Goal: Browse casually

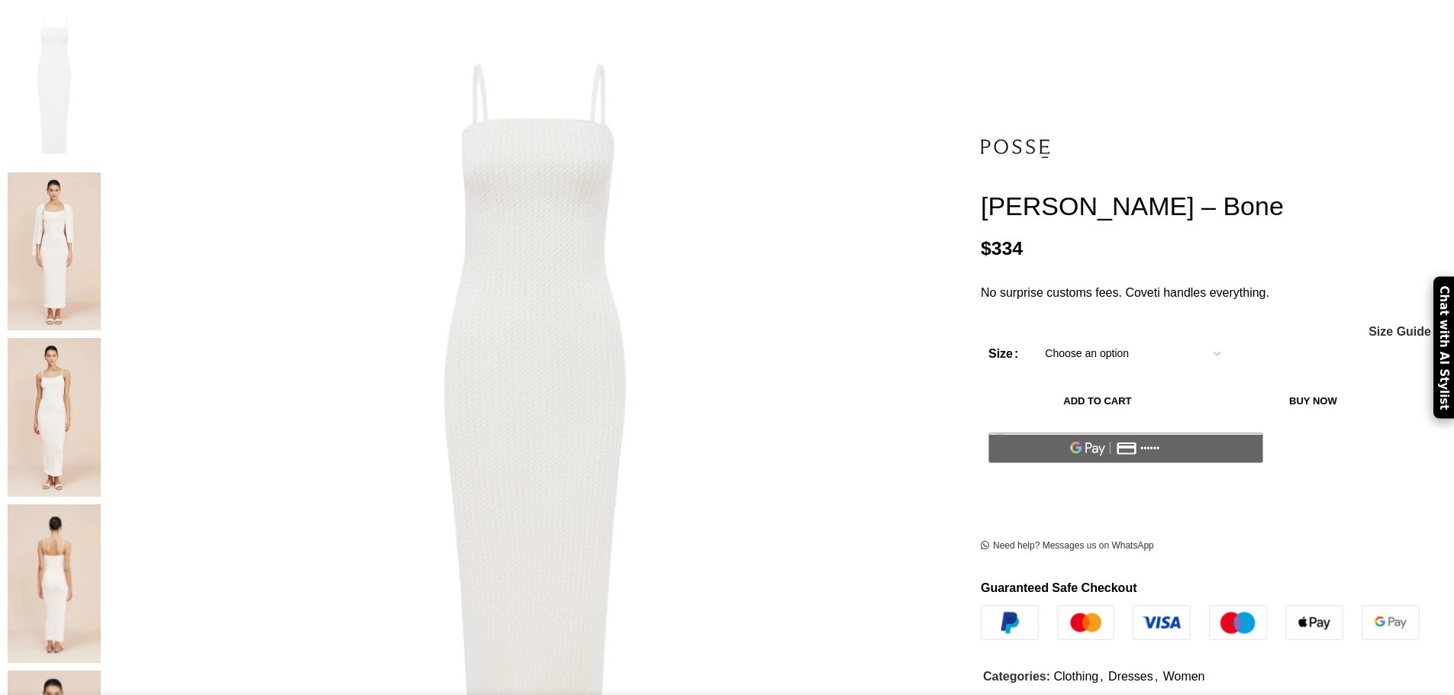
scroll to position [305, 0]
click at [647, 149] on figure at bounding box center [534, 431] width 853 height 853
click at [101, 172] on img at bounding box center [54, 251] width 93 height 159
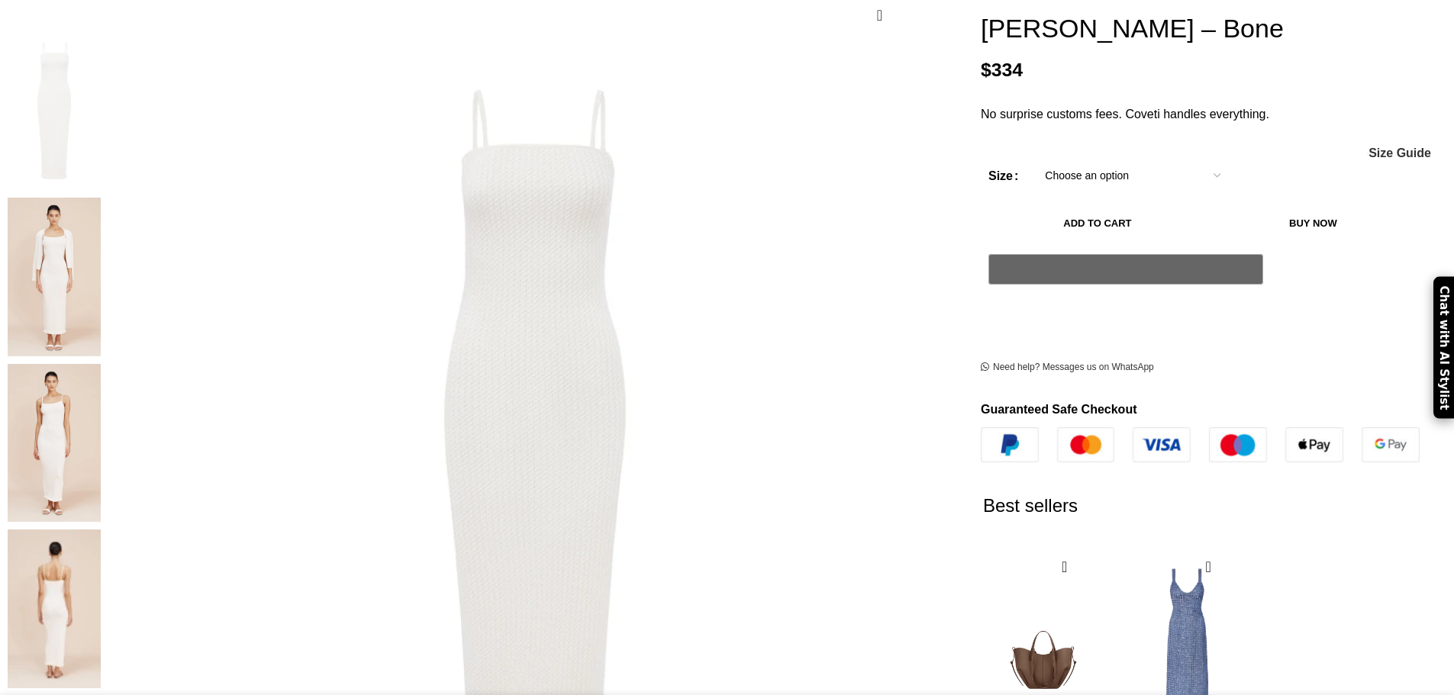
click at [101, 198] on img at bounding box center [54, 277] width 93 height 159
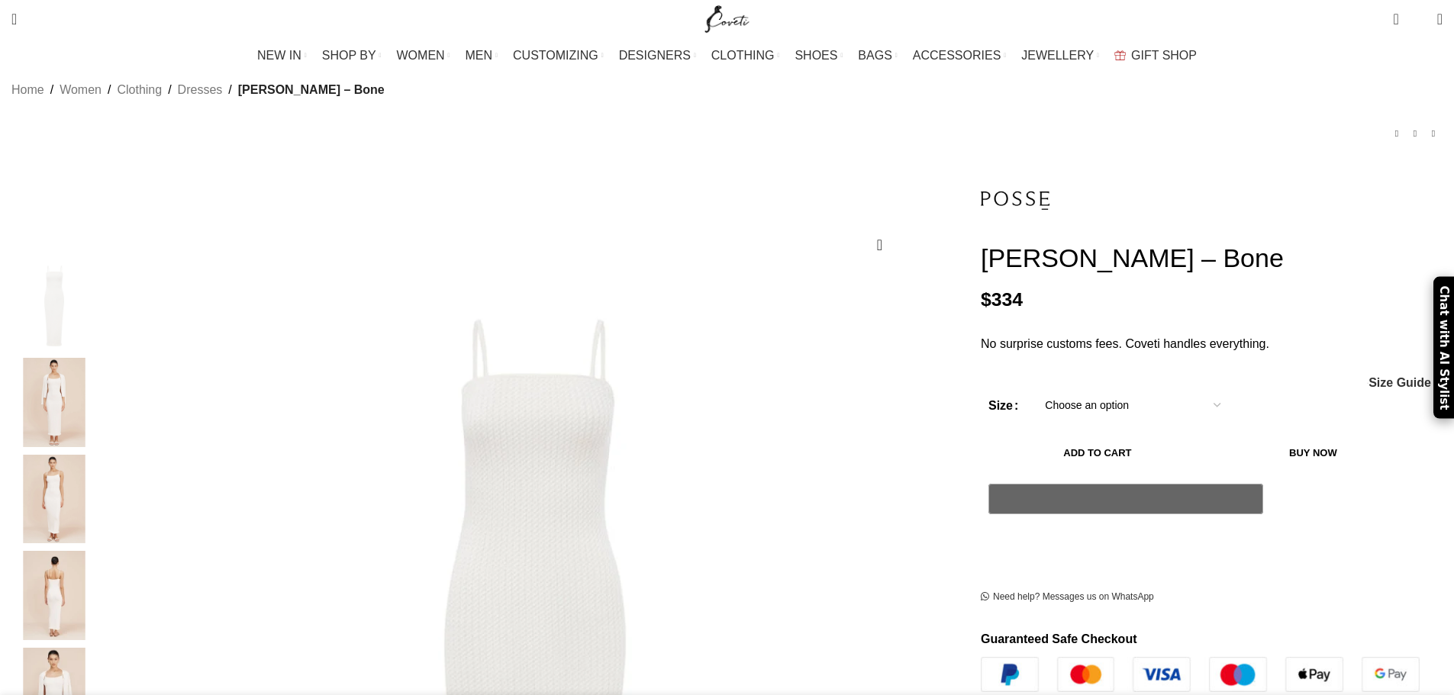
scroll to position [0, 0]
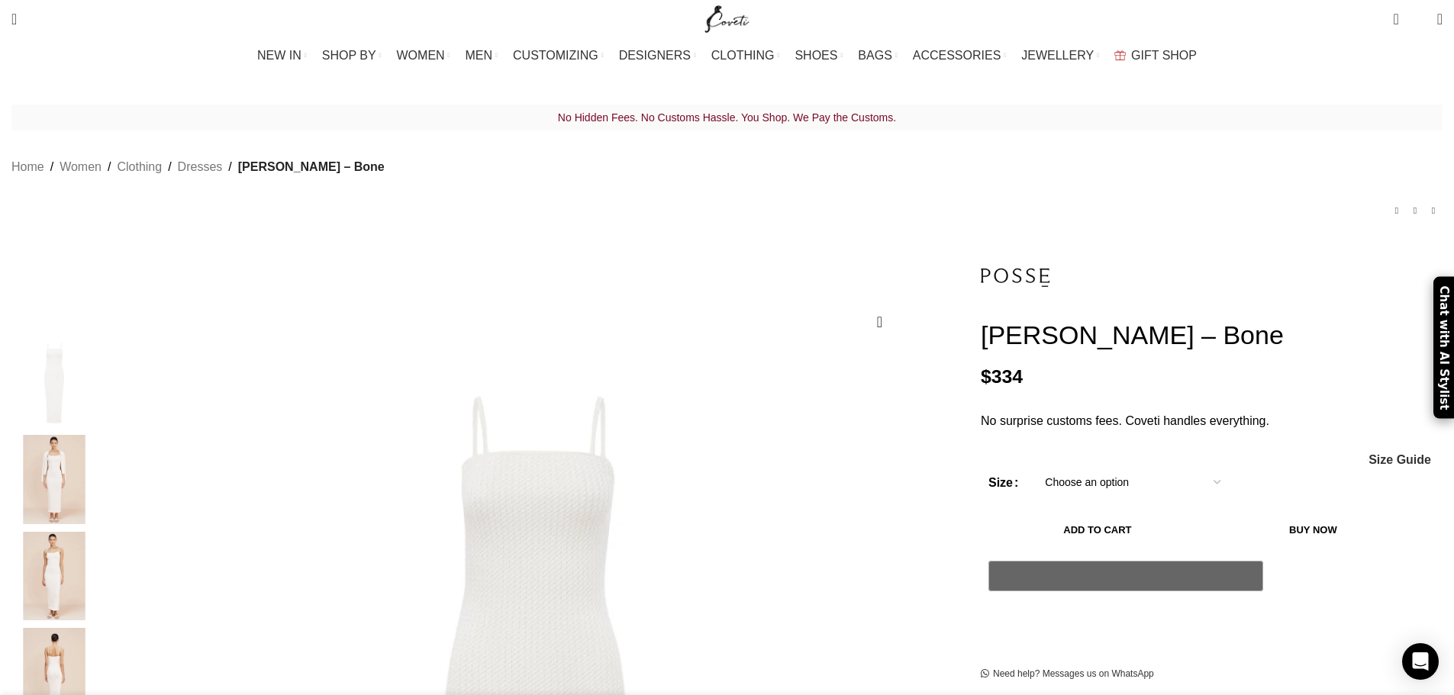
click at [101, 475] on img "2 / 6" at bounding box center [54, 479] width 93 height 89
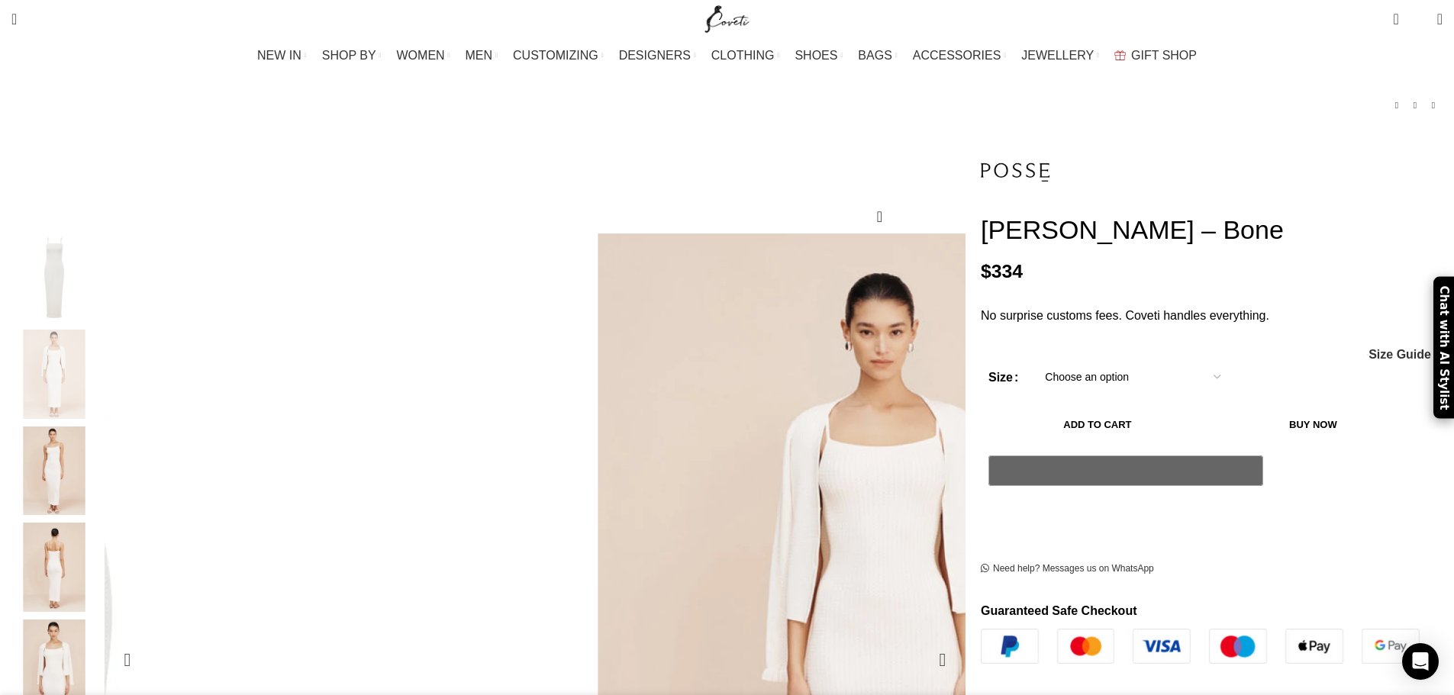
scroll to position [153, 0]
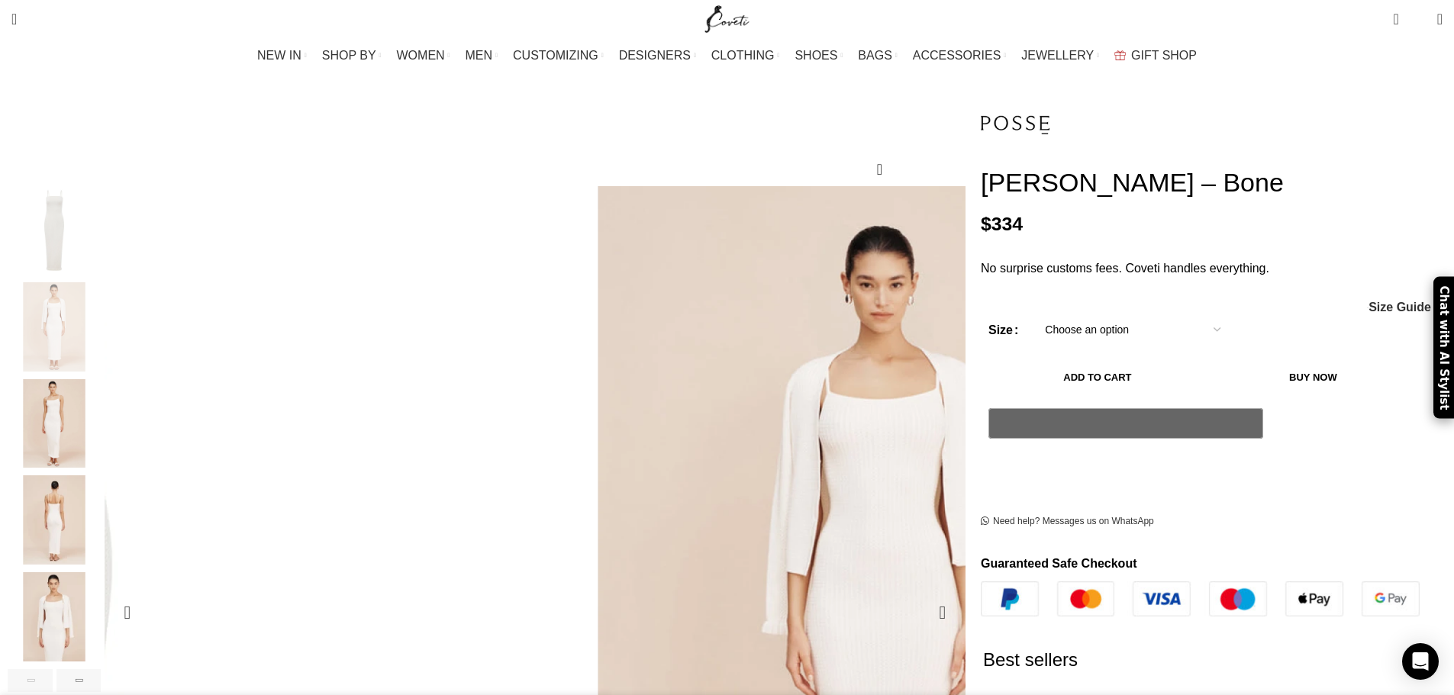
click at [687, 485] on figure "2 / 6" at bounding box center [882, 612] width 853 height 853
click at [664, 452] on figure "2 / 6" at bounding box center [882, 612] width 853 height 853
click at [923, 594] on div "Next slide" at bounding box center [942, 613] width 38 height 38
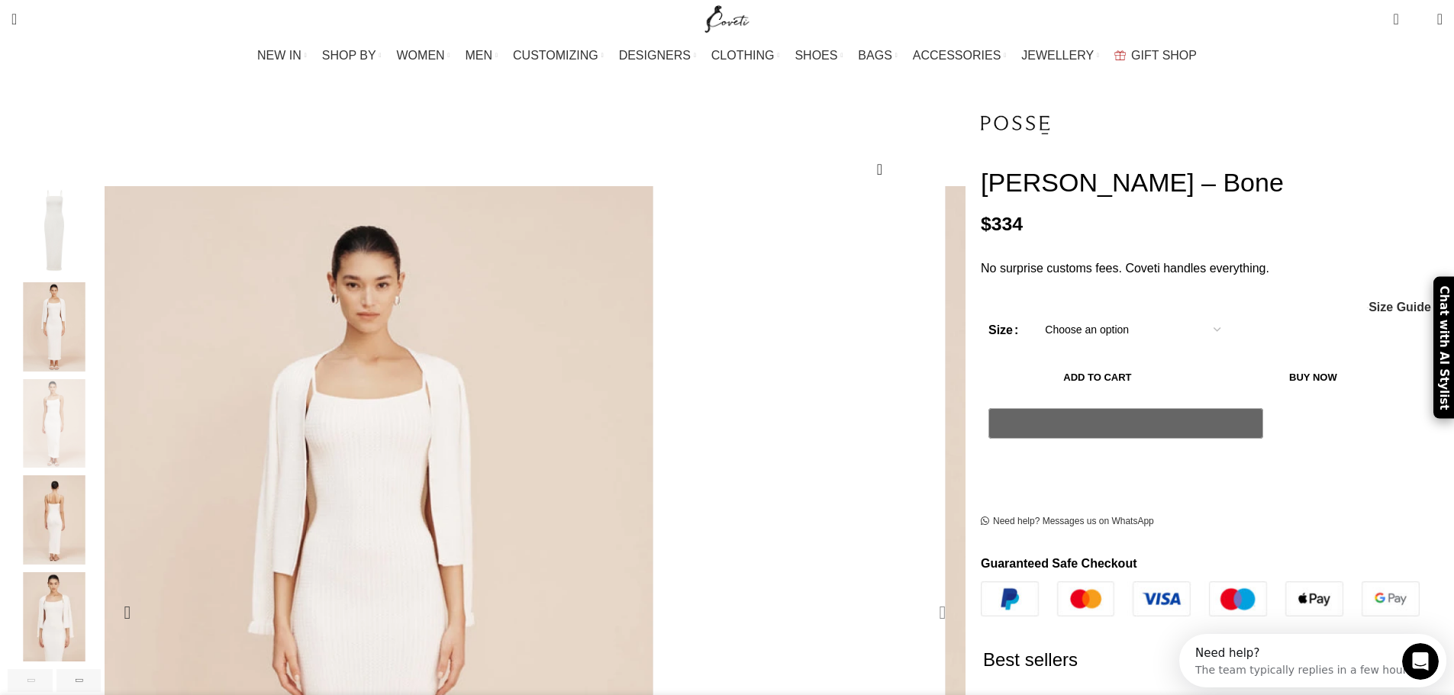
scroll to position [0, 0]
click at [923, 594] on div "Next slide" at bounding box center [942, 613] width 38 height 38
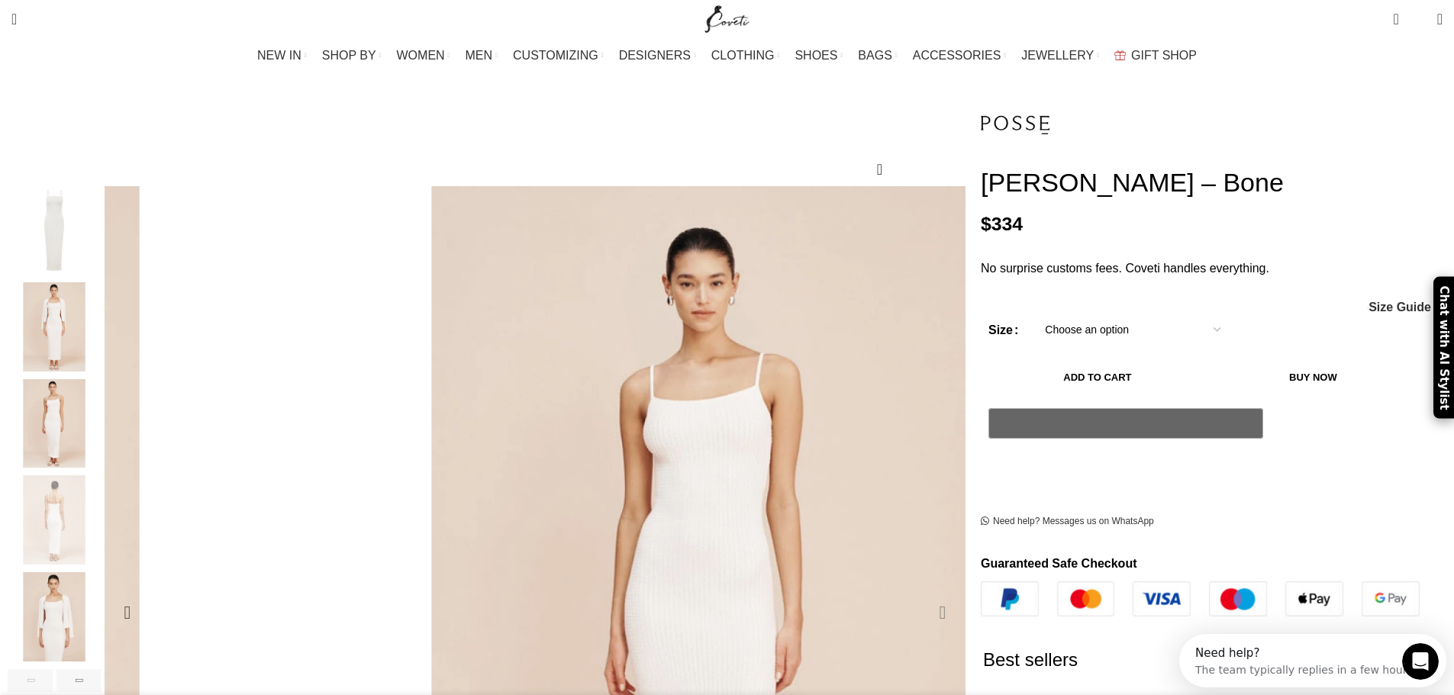
click at [923, 594] on div "Next slide" at bounding box center [942, 613] width 38 height 38
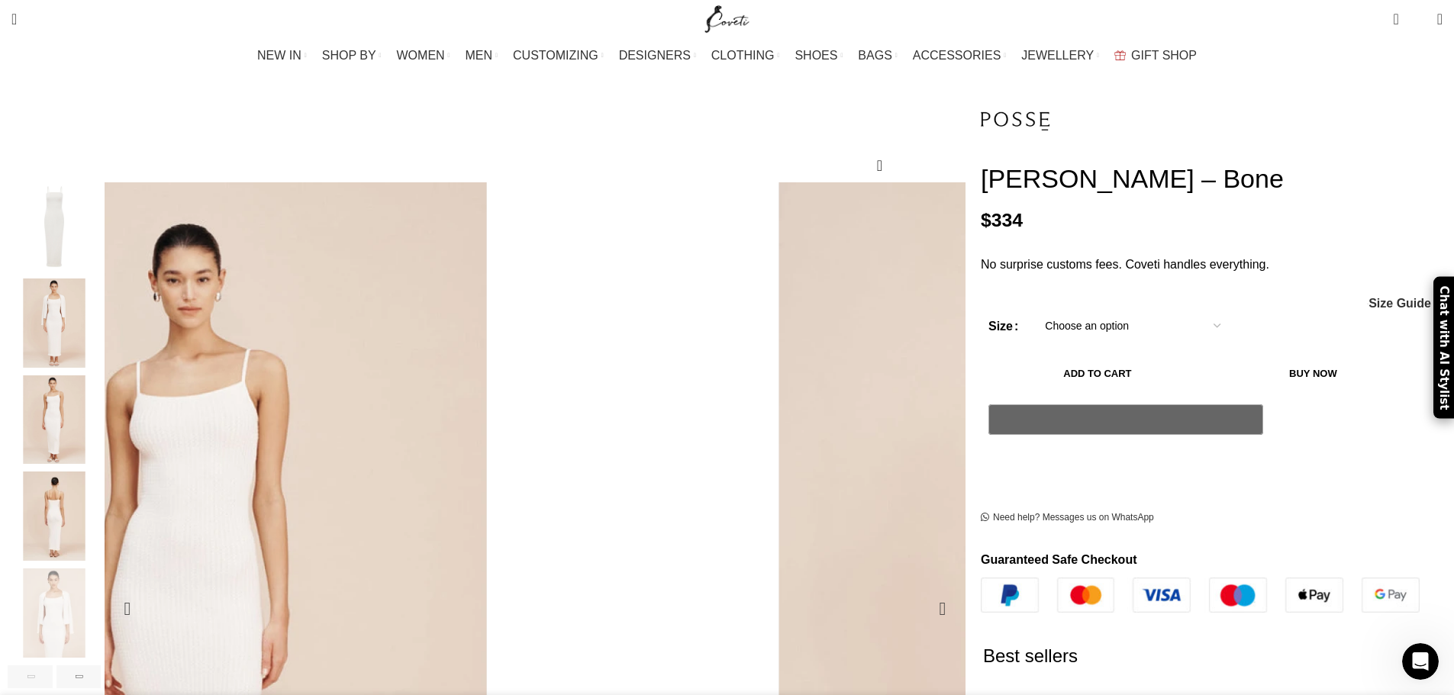
scroll to position [382, 0]
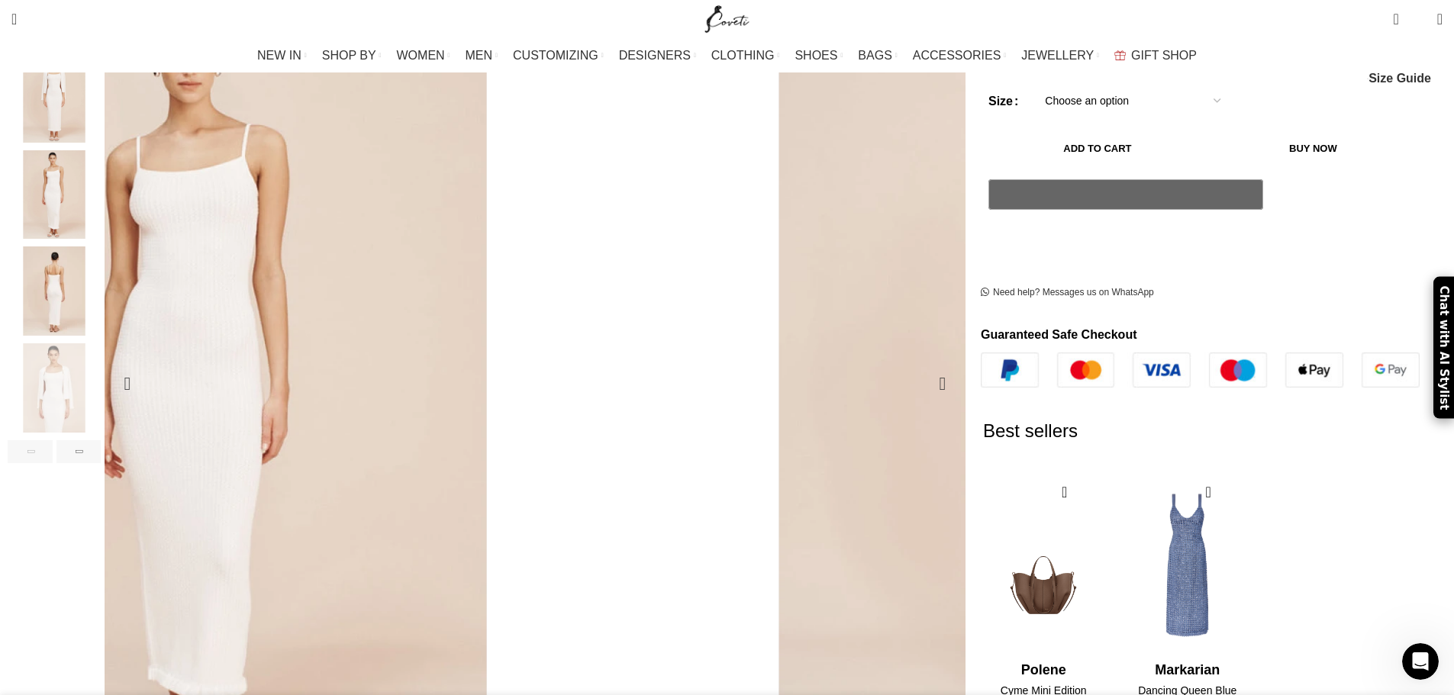
click at [923, 365] on div "Next slide" at bounding box center [942, 384] width 38 height 38
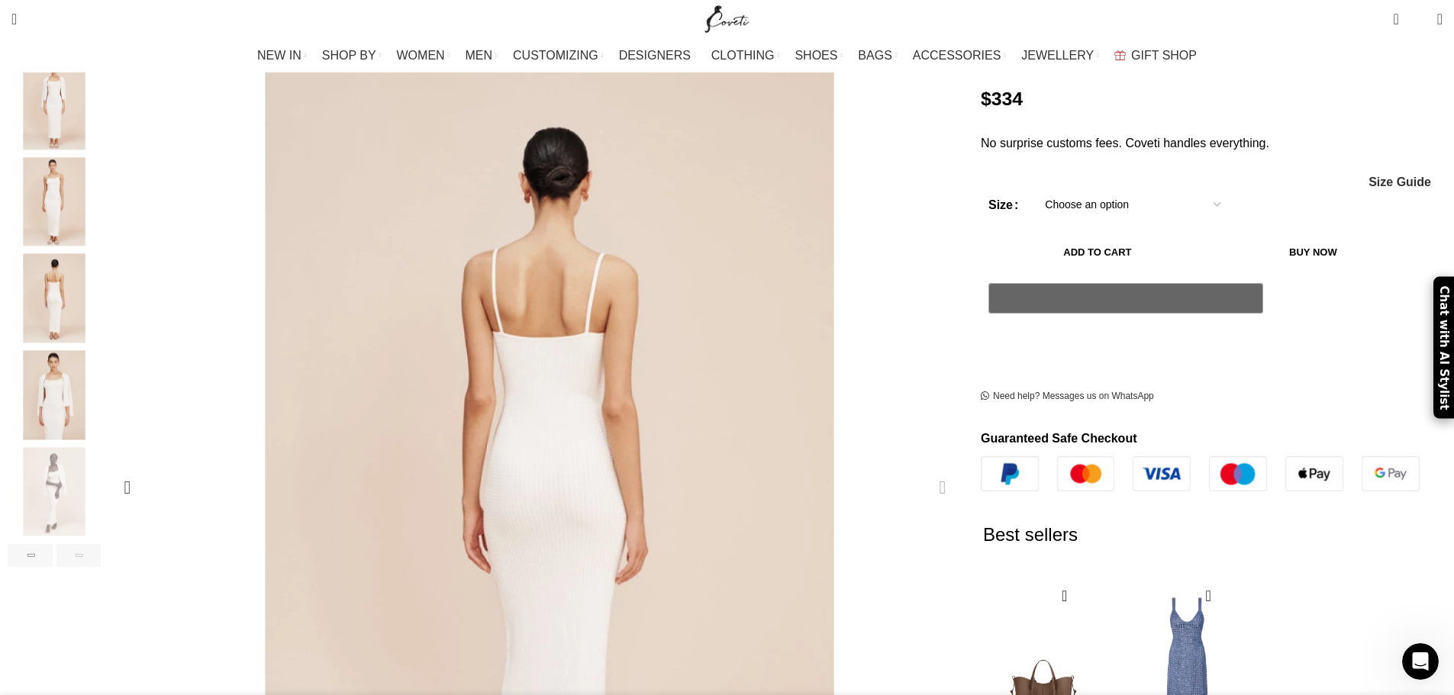
scroll to position [229, 0]
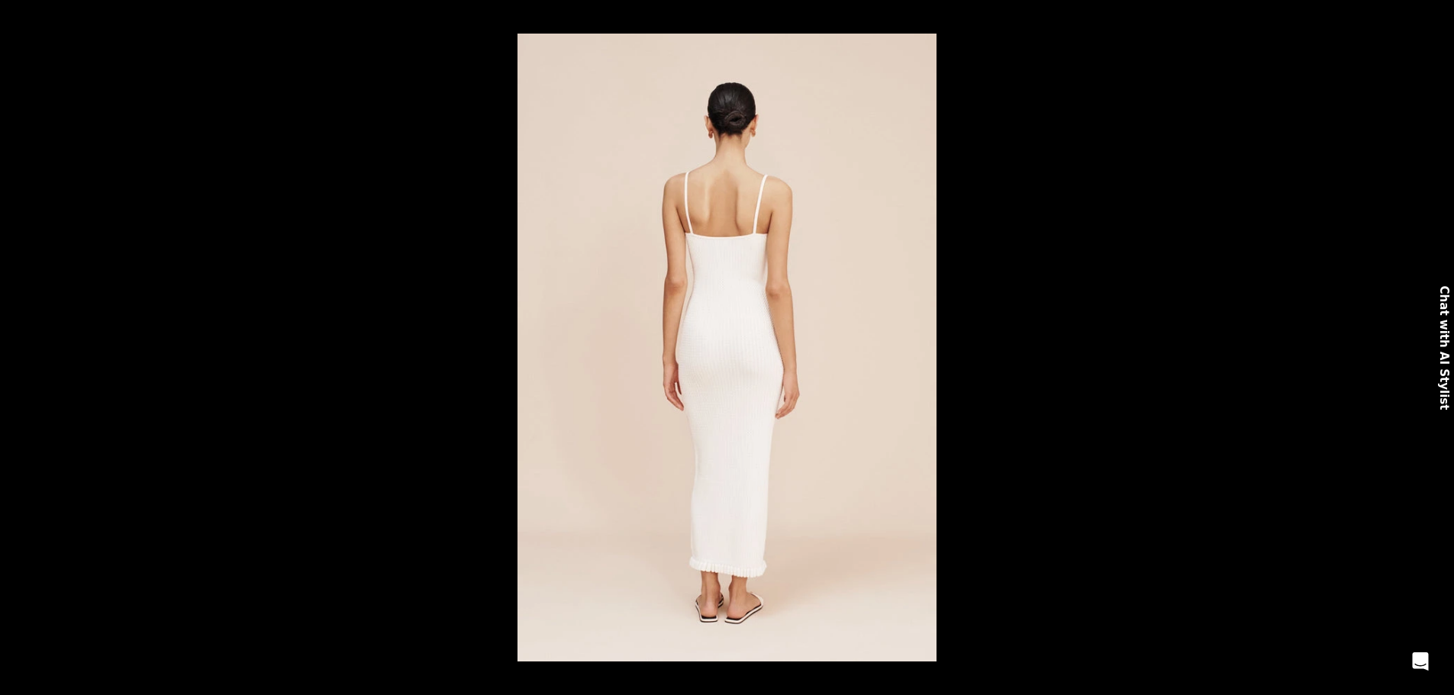
scroll to position [0, 1606]
